Goal: Information Seeking & Learning: Check status

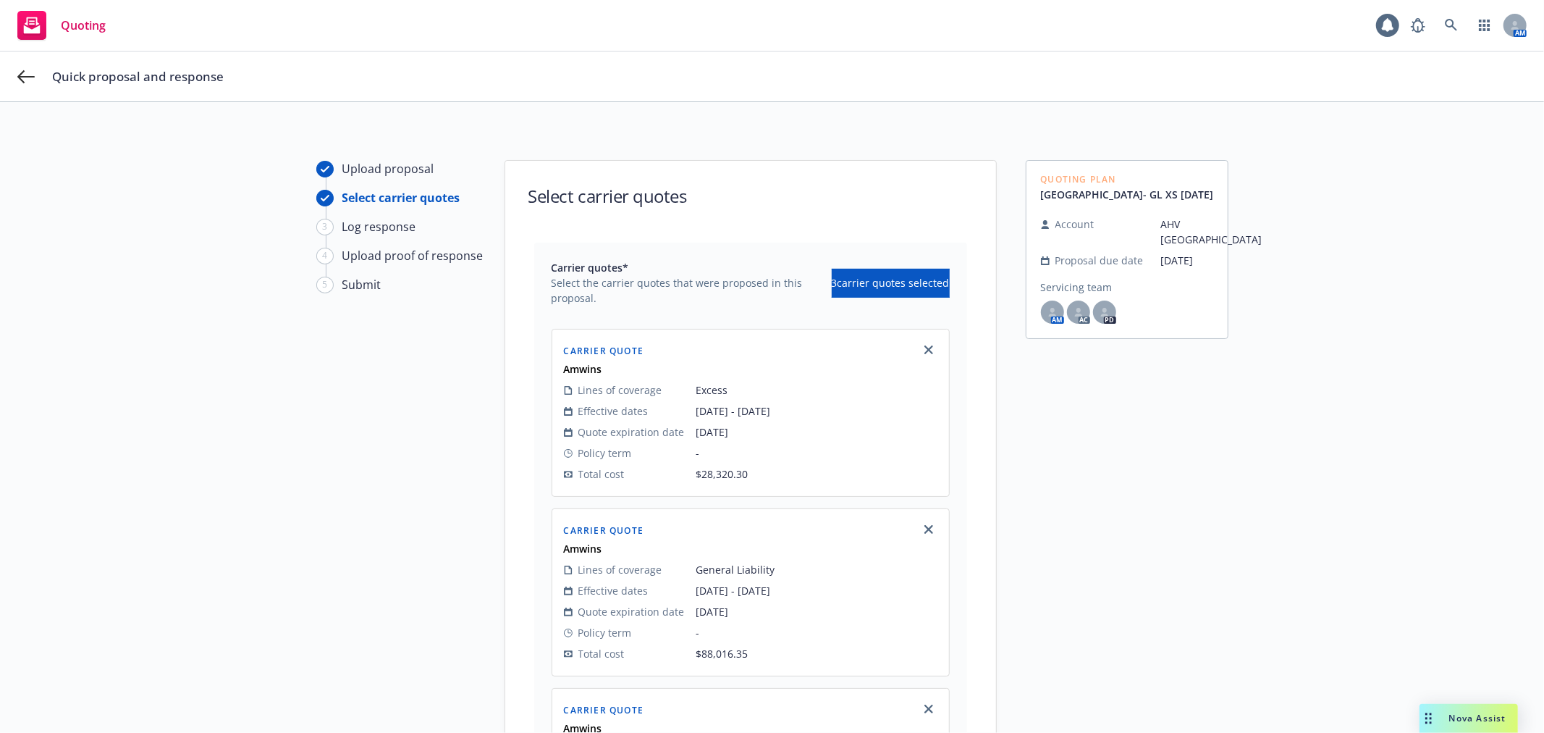
scroll to position [52, 0]
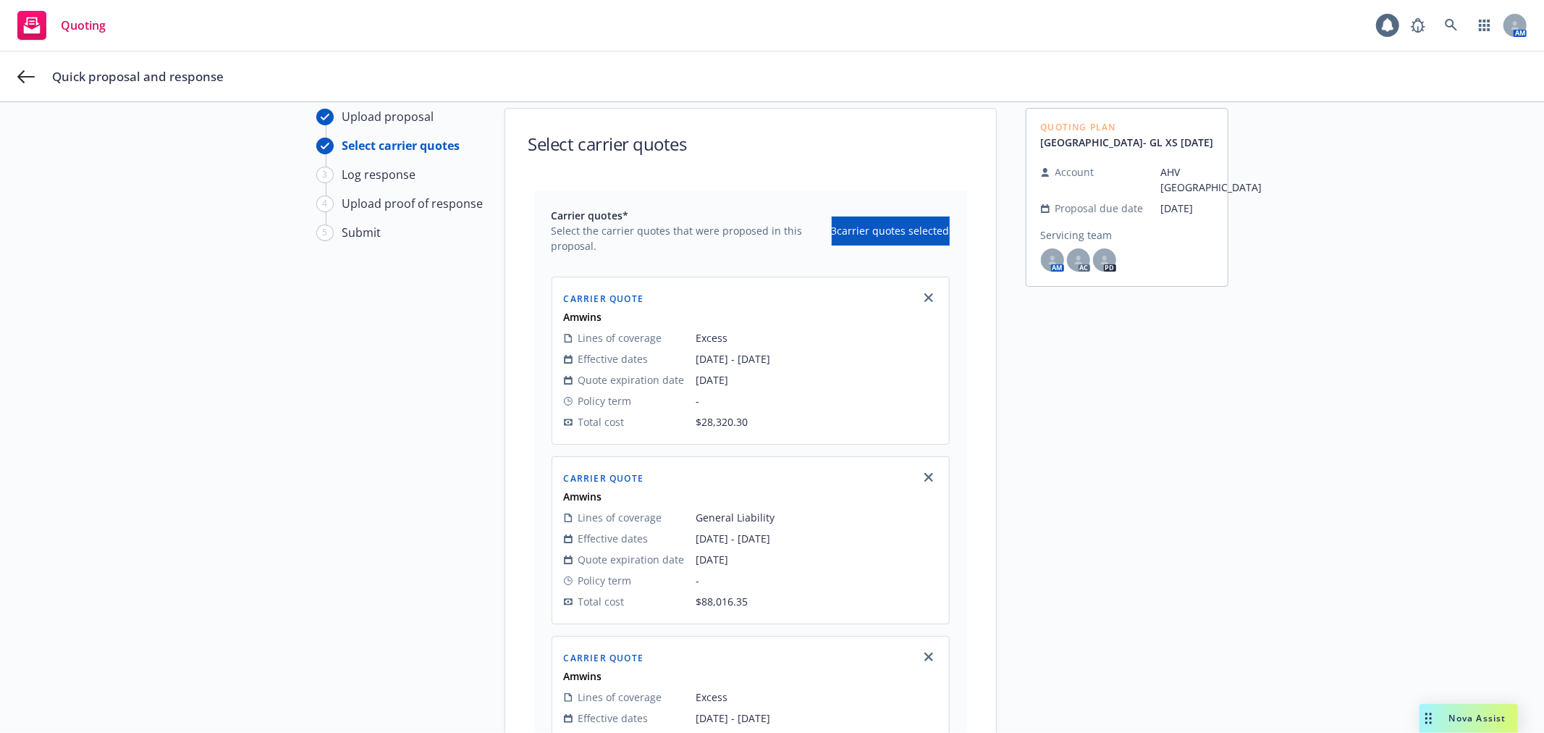
click at [76, 23] on span "Quoting" at bounding box center [83, 26] width 45 height 12
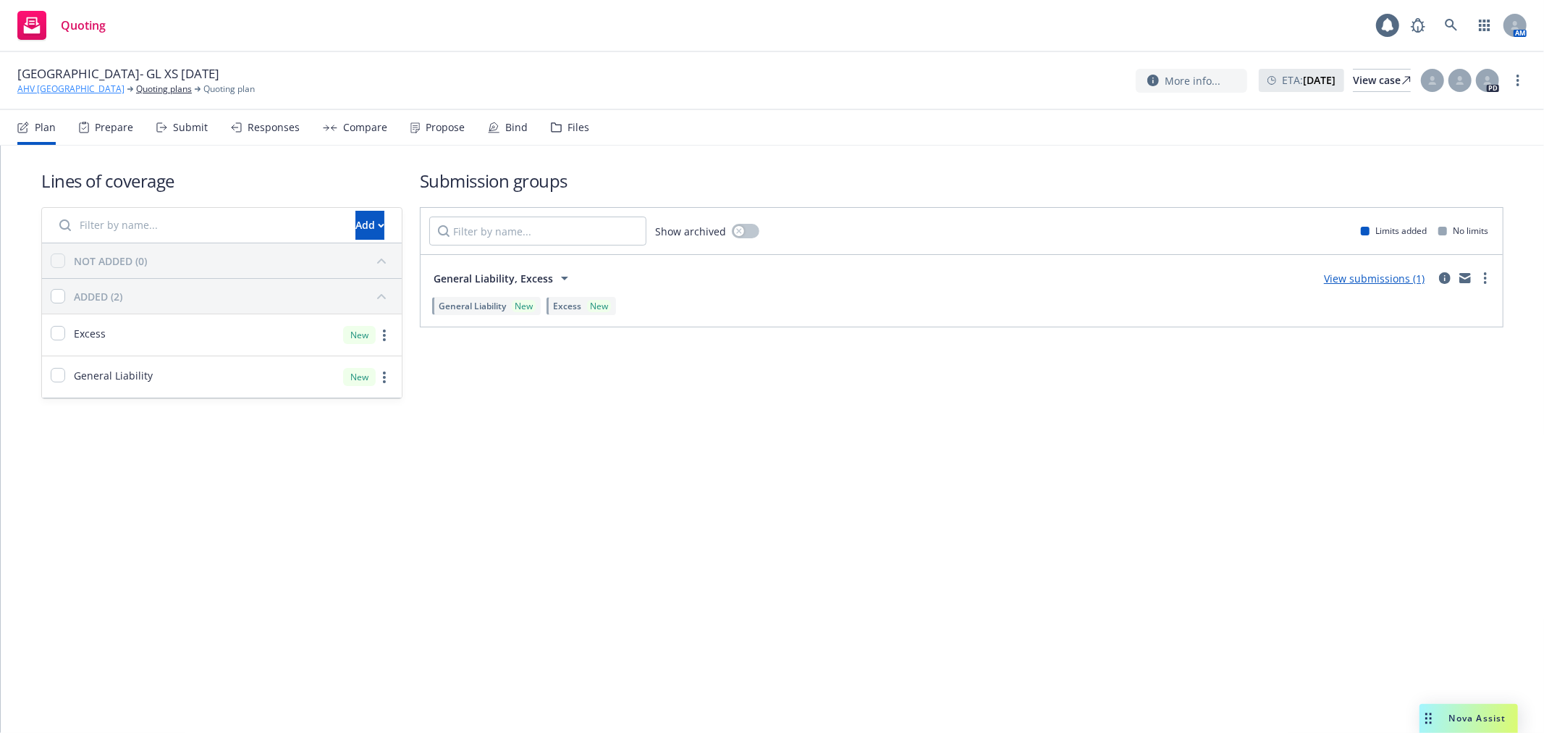
click at [59, 89] on link "AHV [GEOGRAPHIC_DATA]" at bounding box center [70, 89] width 107 height 13
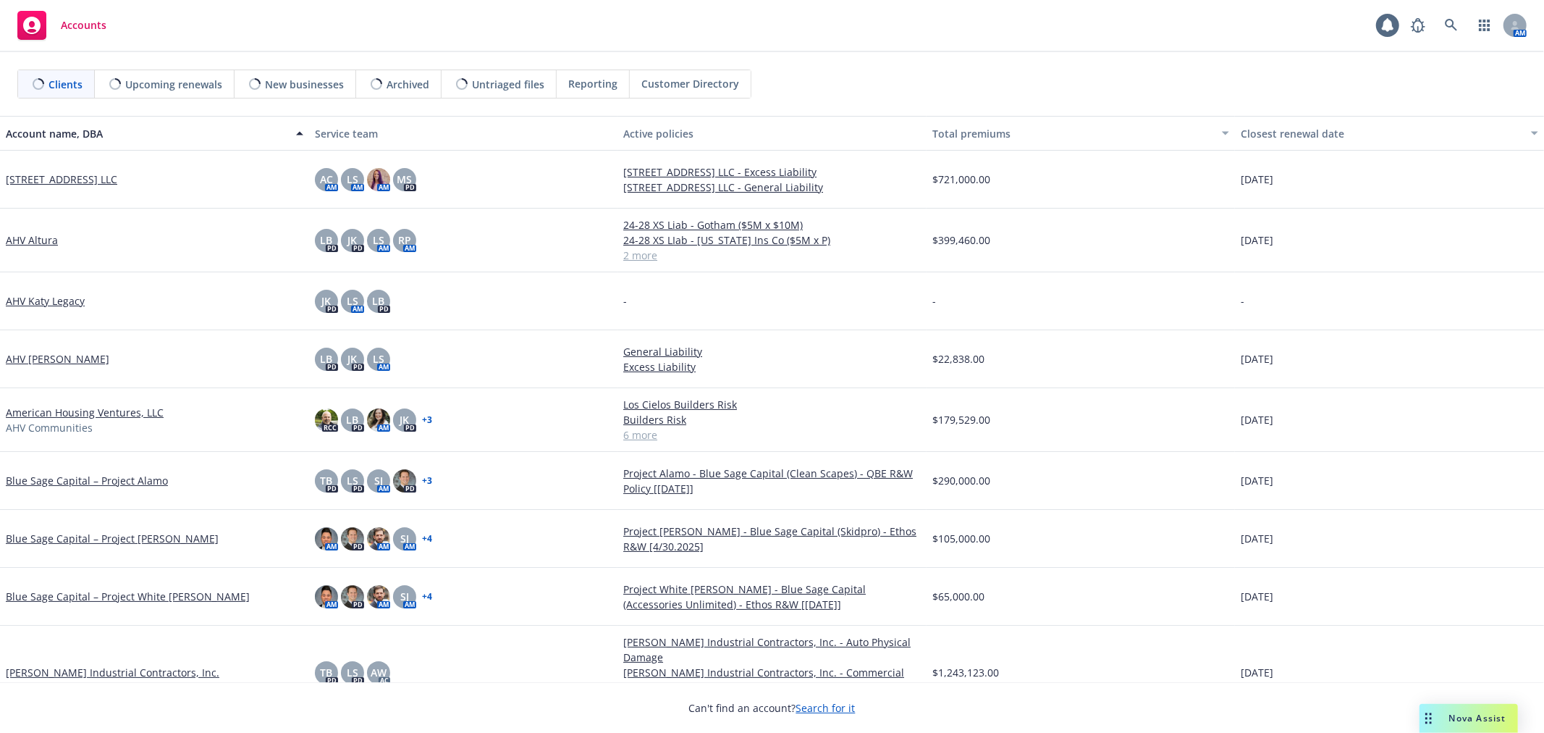
click at [323, 88] on span "New businesses" at bounding box center [304, 84] width 79 height 15
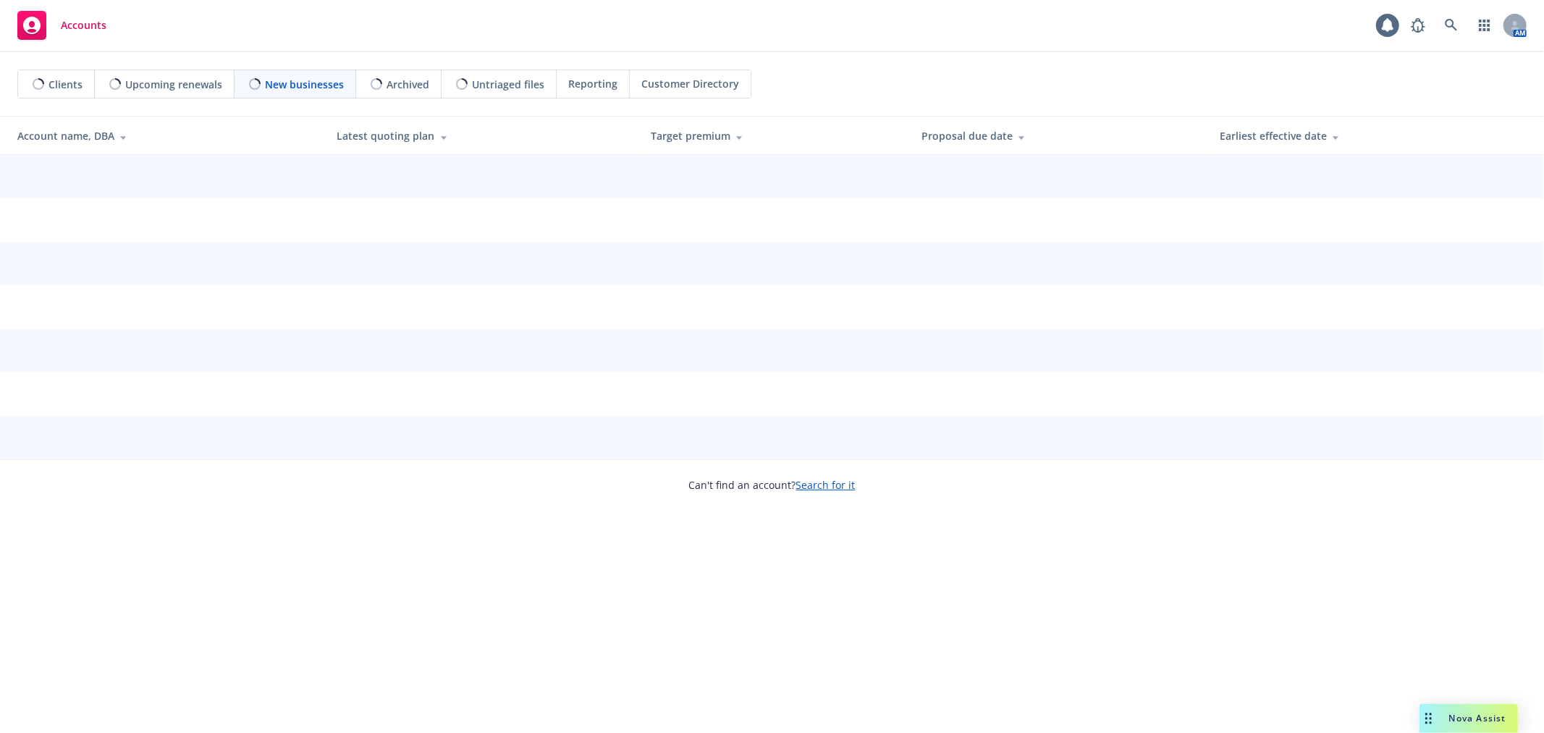
click at [183, 88] on span "Upcoming renewals" at bounding box center [173, 84] width 97 height 15
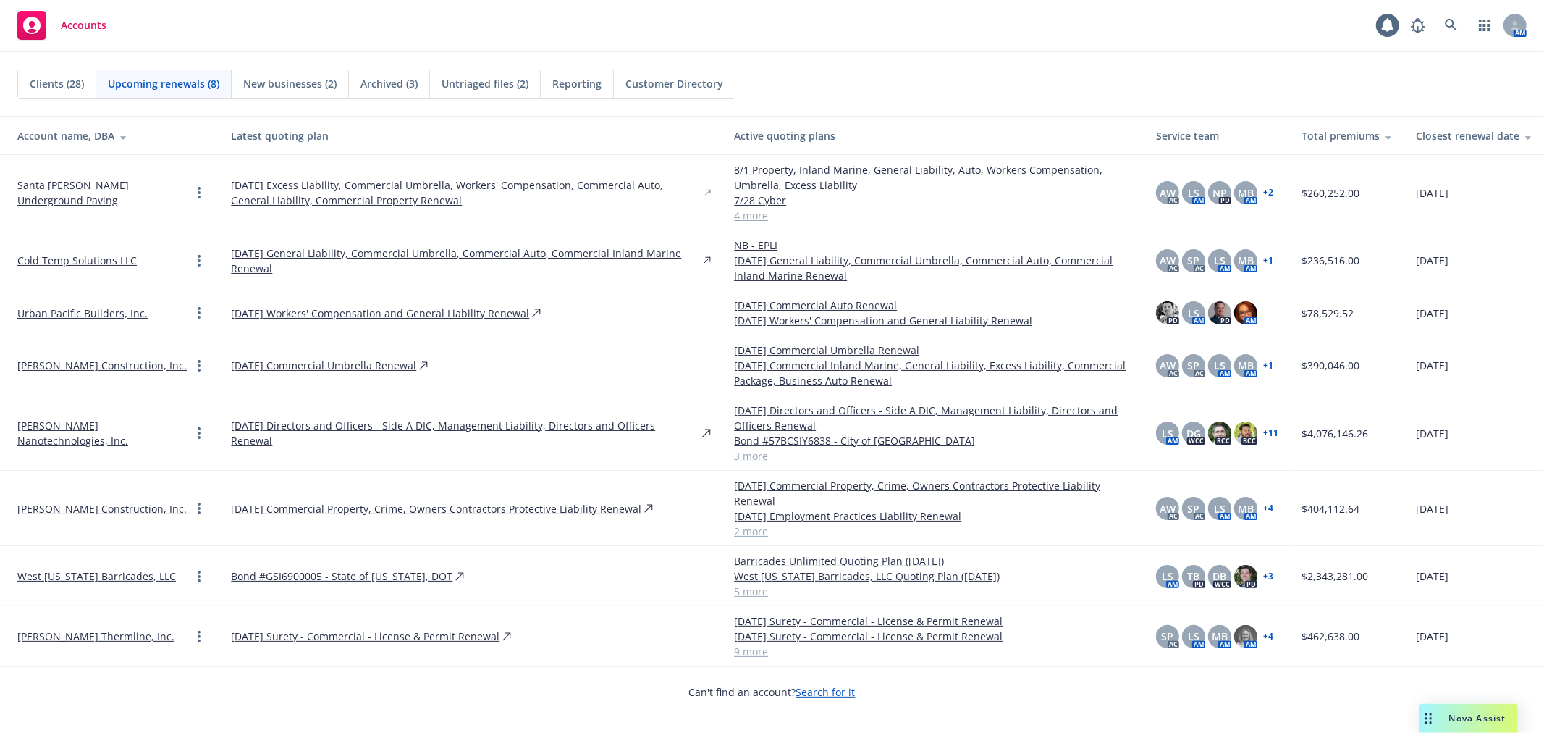
click at [37, 547] on td "West [US_STATE] Barricades, LLC" at bounding box center [109, 576] width 219 height 60
click at [33, 568] on link "West [US_STATE] Barricades, LLC" at bounding box center [96, 575] width 159 height 15
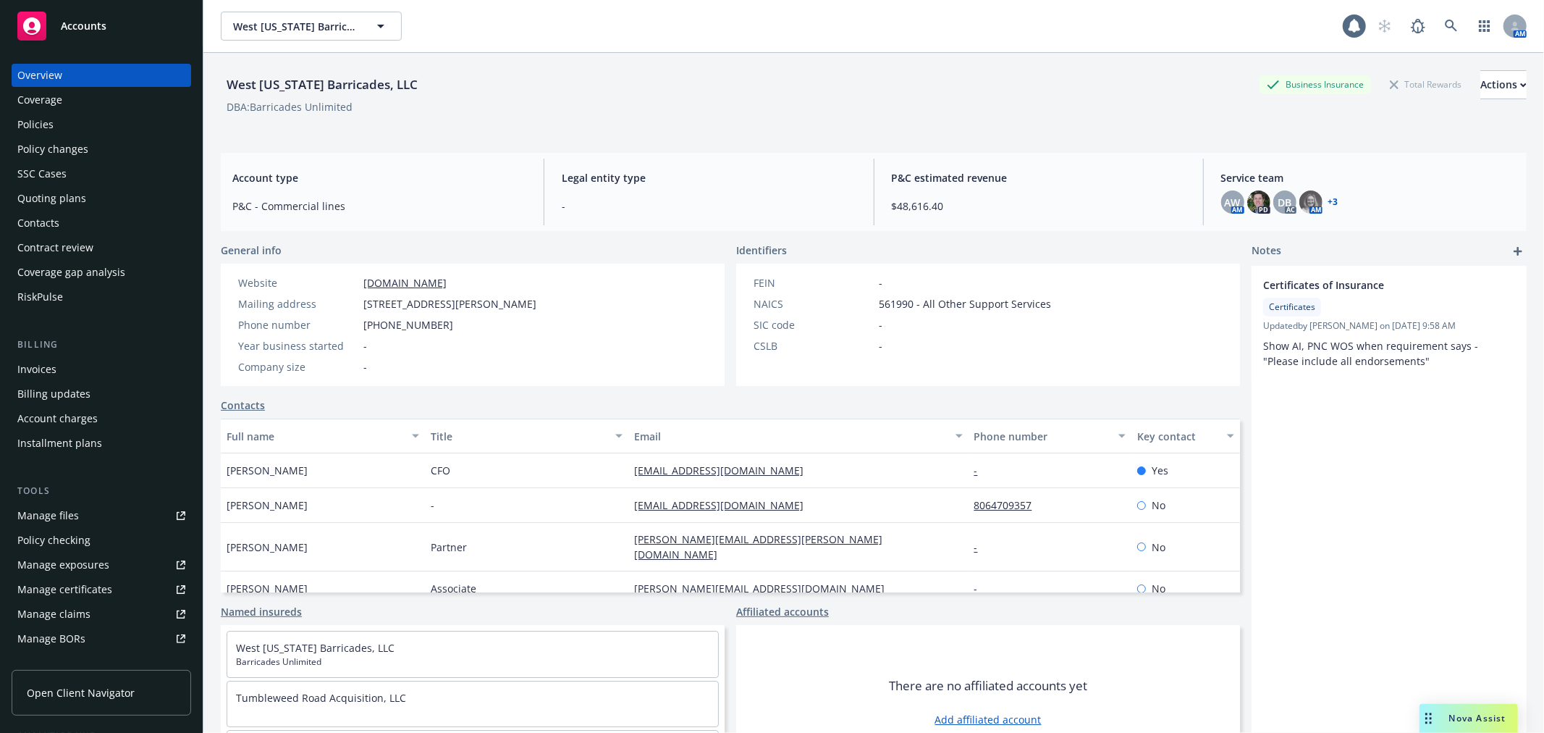
click at [96, 199] on div "Quoting plans" at bounding box center [101, 198] width 168 height 23
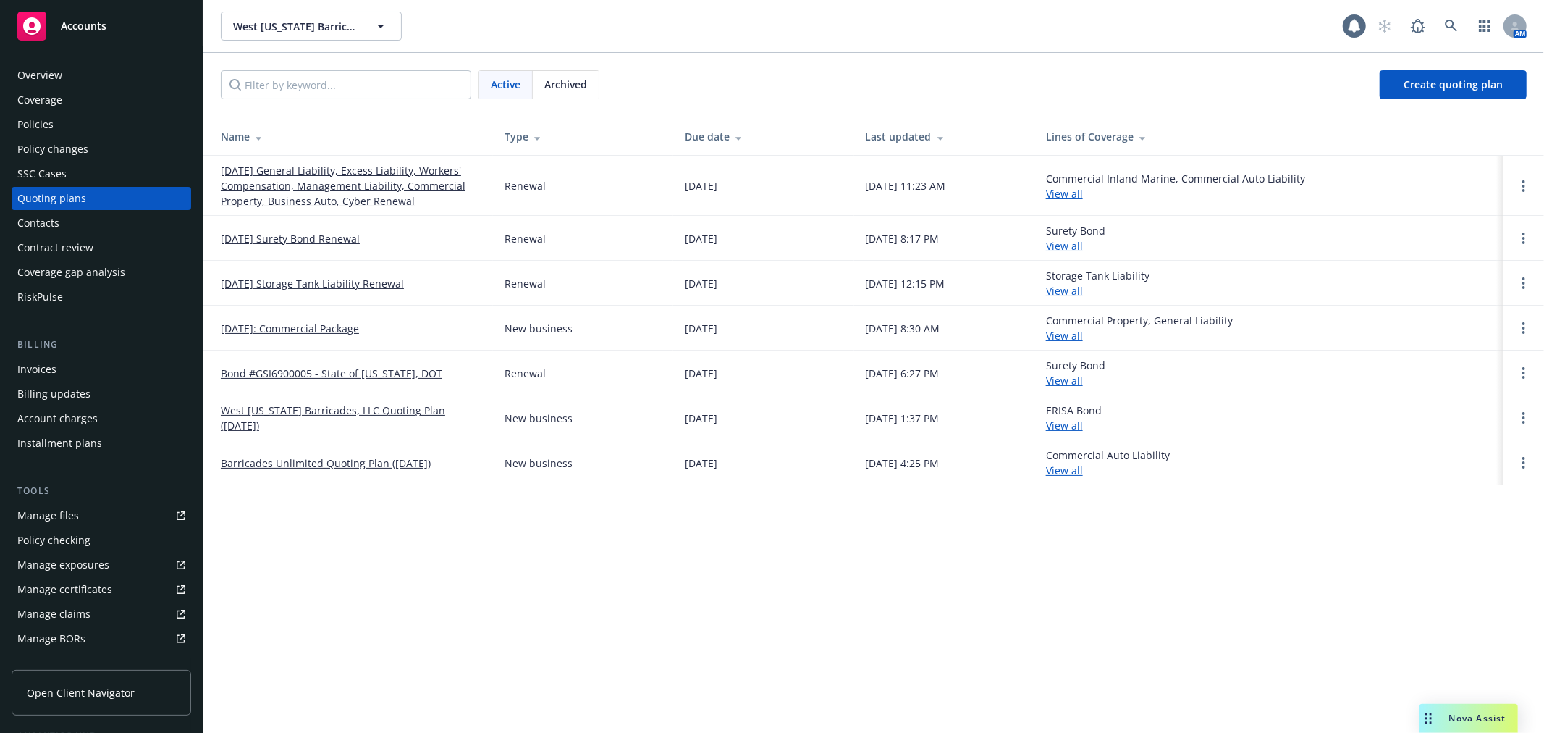
click at [259, 178] on link "10/24/25 General Liability, Excess Liability, Workers' Compensation, Management…" at bounding box center [351, 186] width 261 height 46
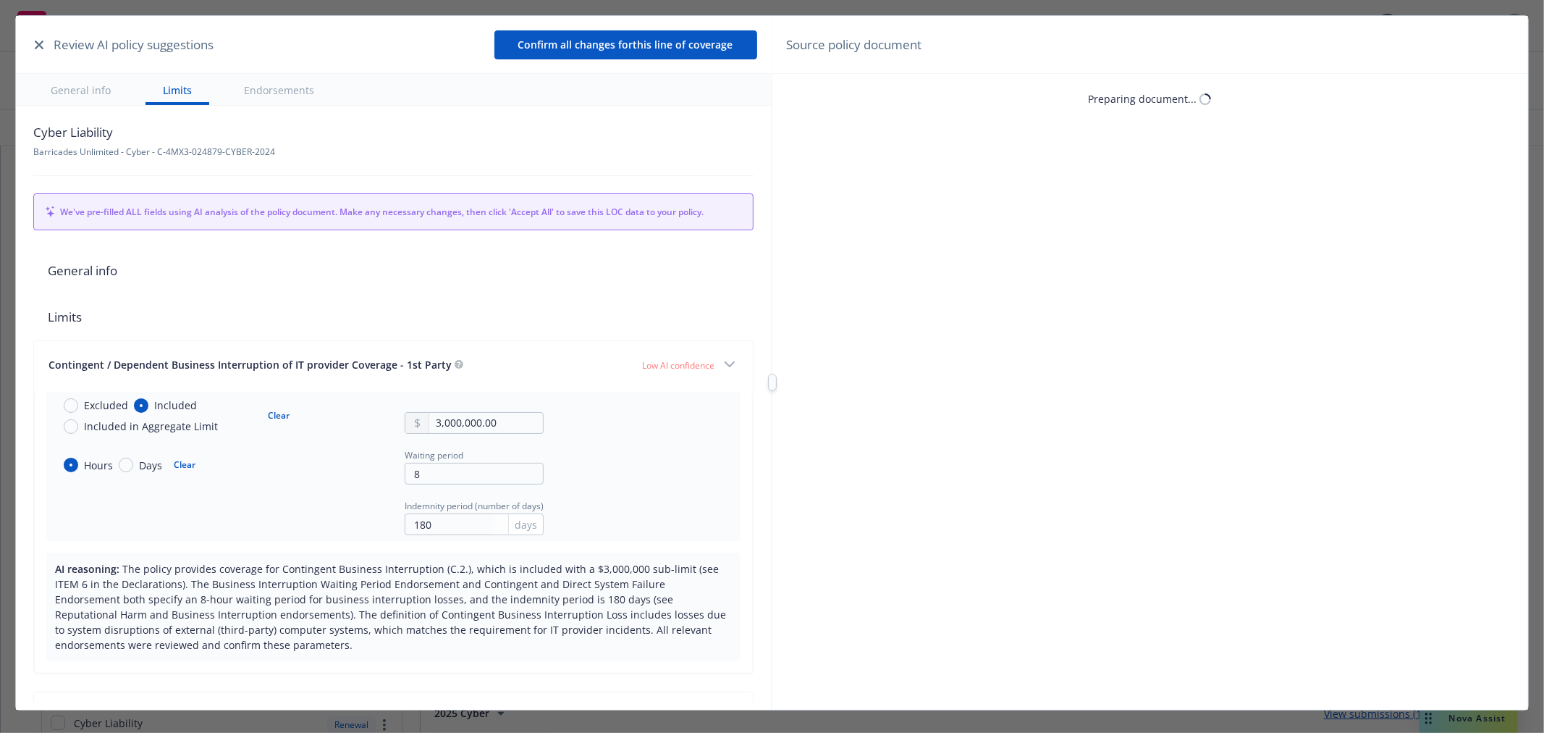
click at [47, 49] on div "Review AI policy suggestions" at bounding box center [121, 44] width 183 height 19
click at [43, 47] on icon "button" at bounding box center [39, 45] width 9 height 9
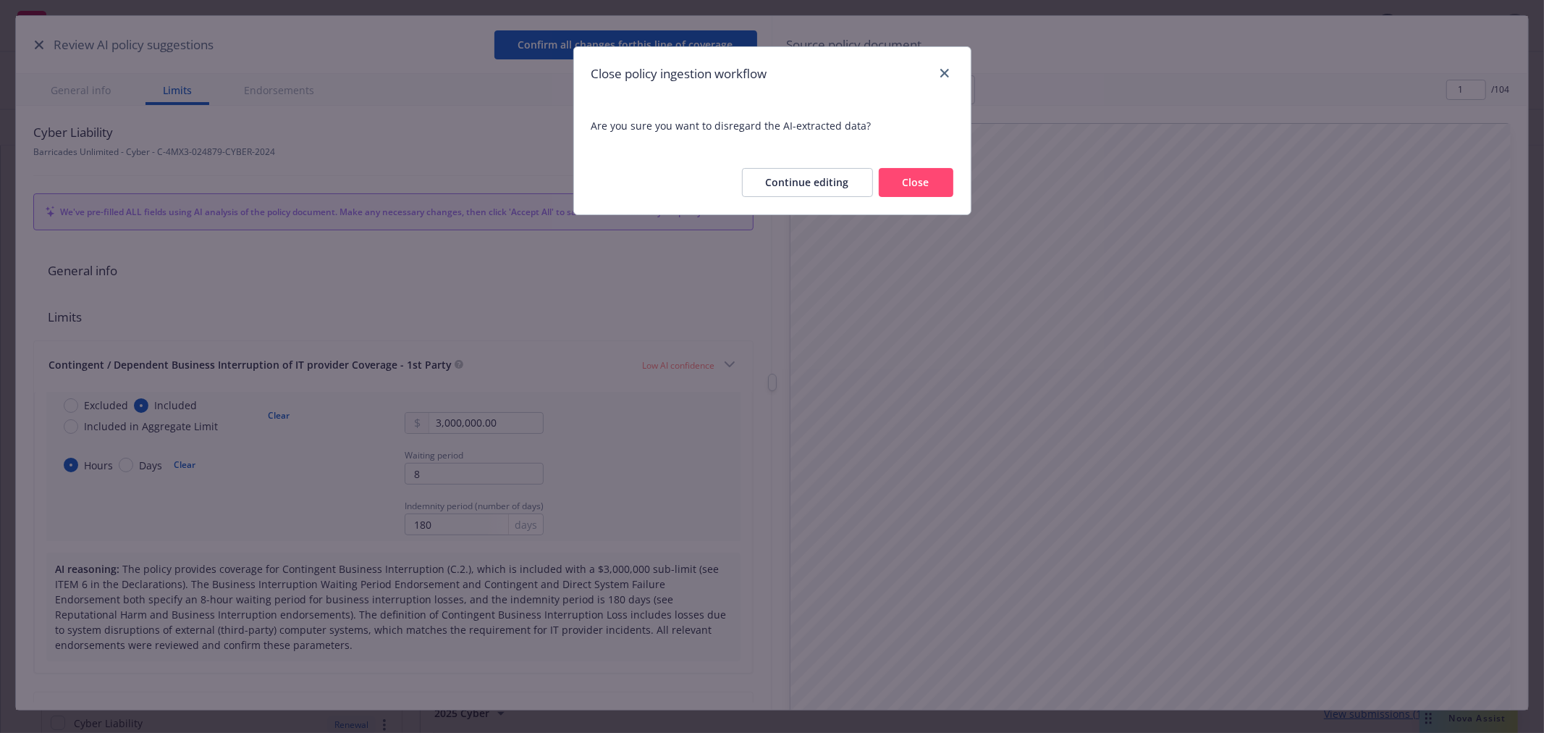
click at [935, 184] on button "Close" at bounding box center [916, 182] width 75 height 29
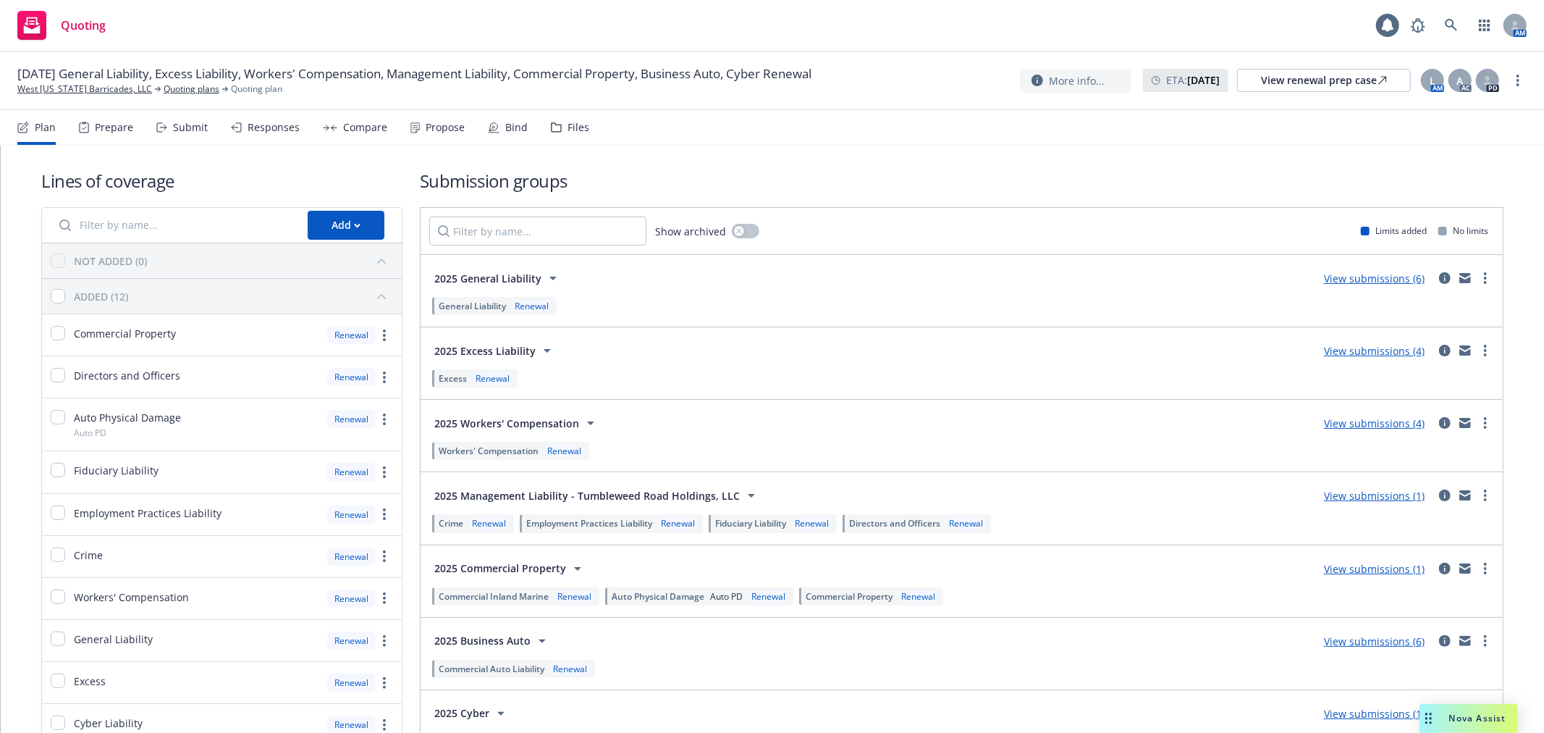
click at [258, 130] on div "Responses" at bounding box center [274, 128] width 52 height 12
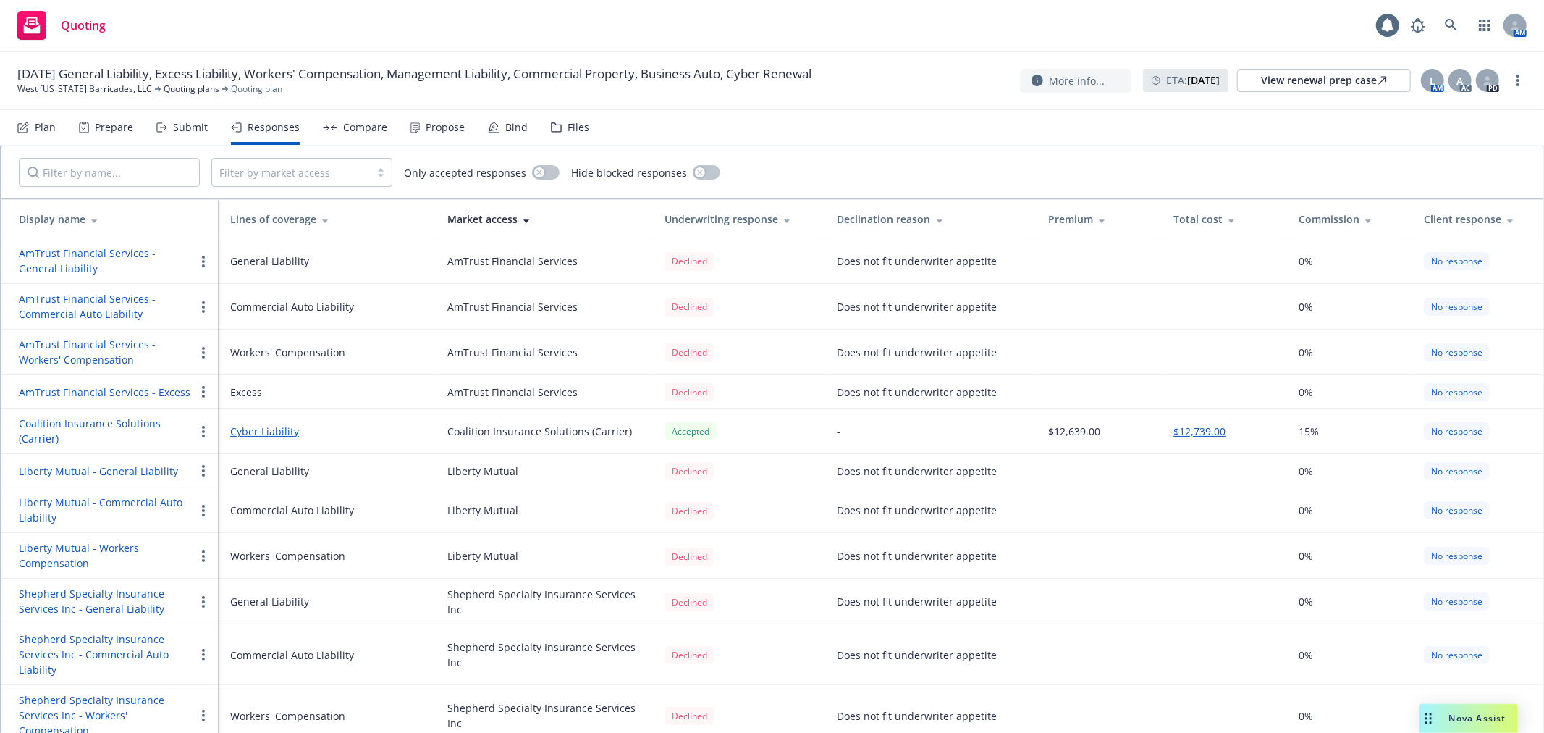
scroll to position [197, 0]
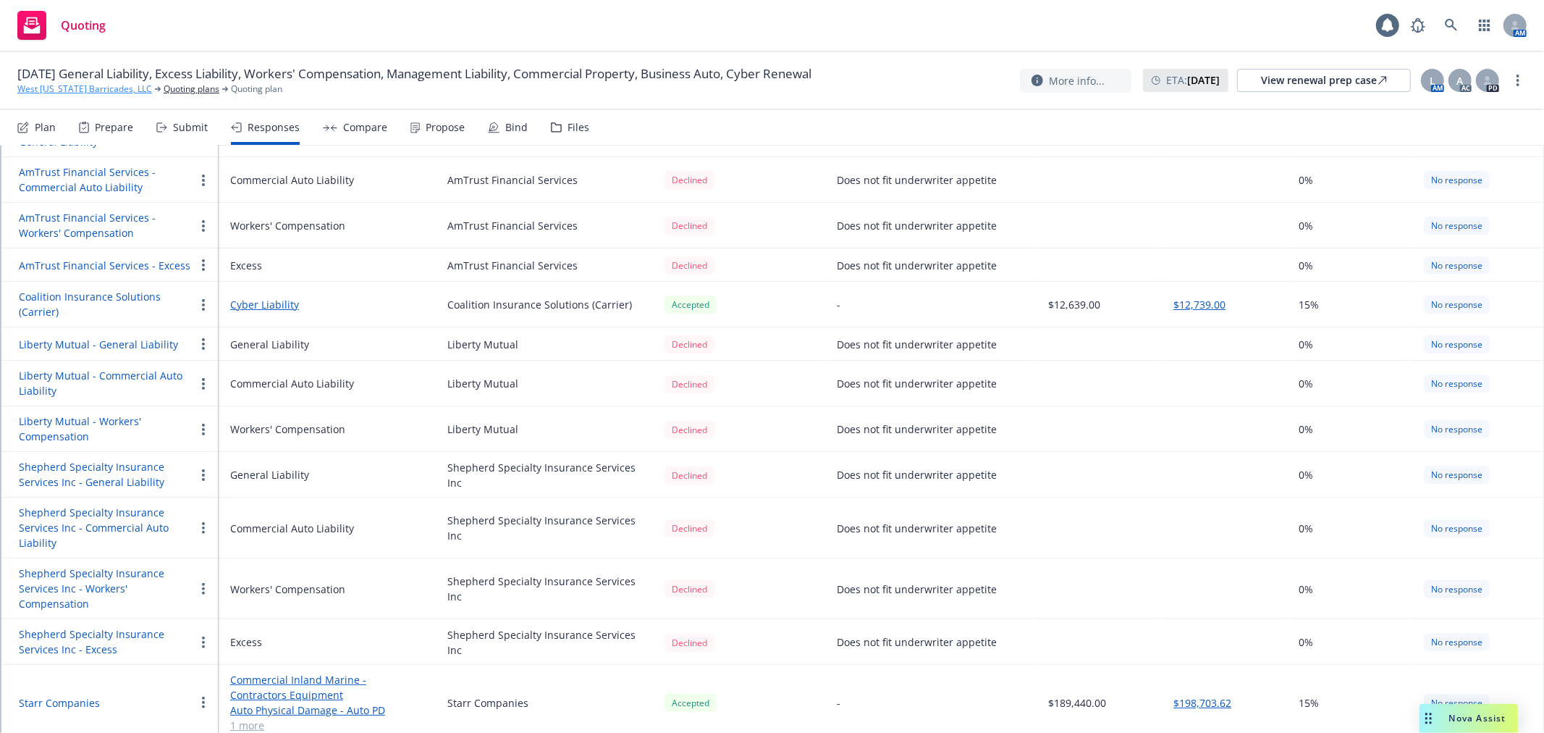
click at [69, 85] on link "West Texas Barricades, LLC" at bounding box center [84, 89] width 135 height 13
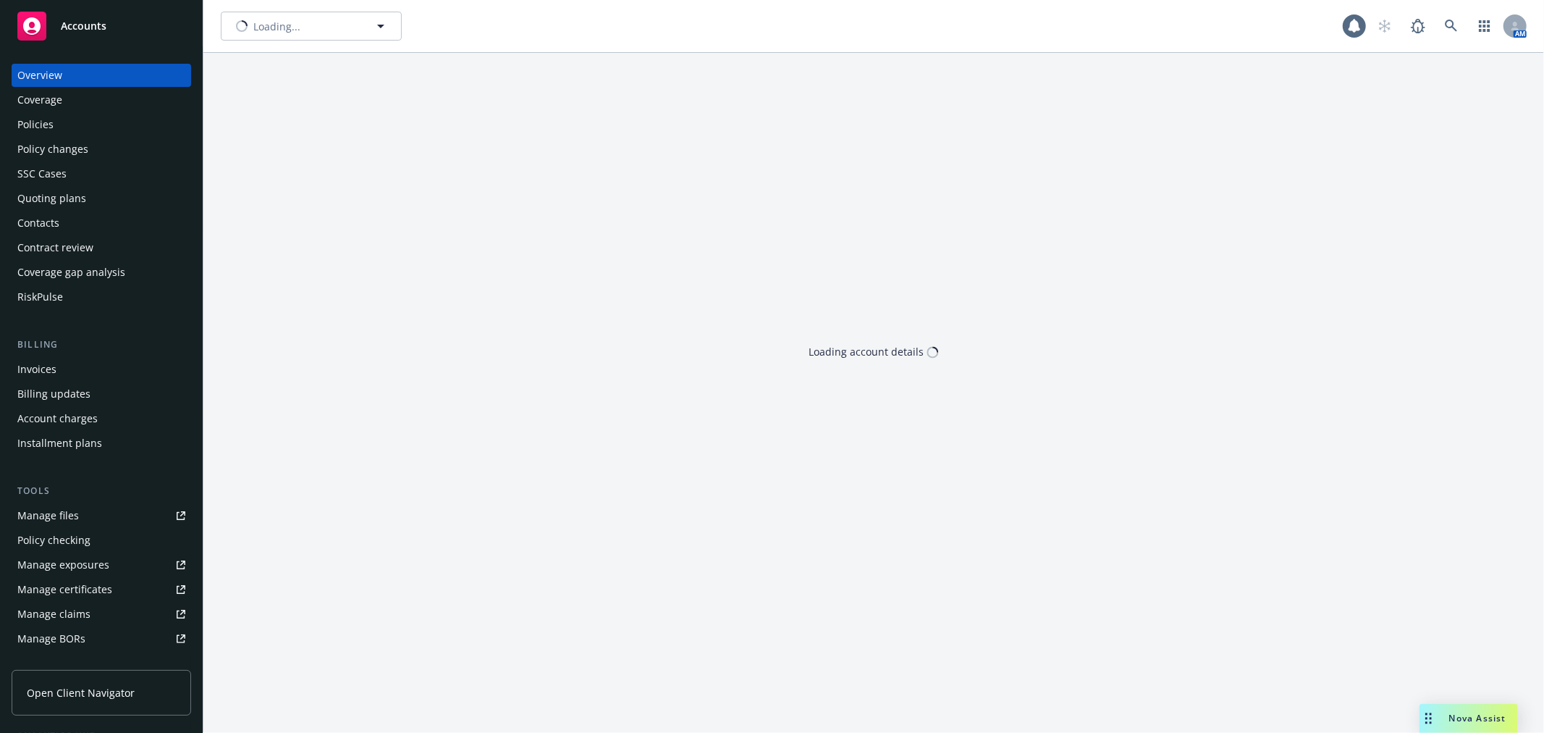
click at [49, 129] on div "Policies" at bounding box center [35, 124] width 36 height 23
